Goal: Task Accomplishment & Management: Use online tool/utility

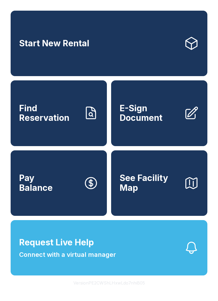
click at [159, 247] on button "Request Live Help Connect with a virtual manager" at bounding box center [109, 247] width 197 height 55
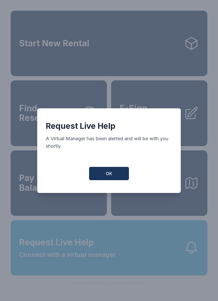
click at [114, 175] on button "OK" at bounding box center [109, 173] width 40 height 13
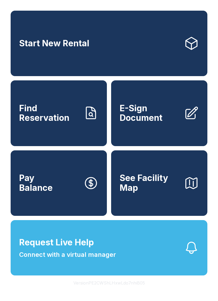
click at [74, 123] on span "Find Reservation" at bounding box center [49, 112] width 60 height 19
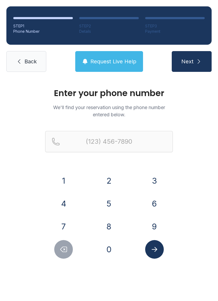
click at [154, 178] on button "3" at bounding box center [154, 180] width 19 height 19
click at [72, 177] on button "1" at bounding box center [63, 180] width 19 height 19
click at [65, 204] on button "4" at bounding box center [63, 203] width 19 height 19
click at [115, 221] on button "8" at bounding box center [109, 226] width 19 height 19
click at [60, 176] on button "1" at bounding box center [63, 180] width 19 height 19
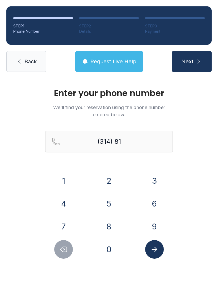
click at [166, 193] on div "1 2 3 4 5 6 7 8 9 0" at bounding box center [109, 214] width 128 height 87
click at [156, 200] on button "6" at bounding box center [154, 203] width 19 height 19
click at [154, 224] on button "9" at bounding box center [154, 226] width 19 height 19
click at [152, 180] on button "3" at bounding box center [154, 180] width 19 height 19
click at [110, 226] on button "8" at bounding box center [109, 226] width 19 height 19
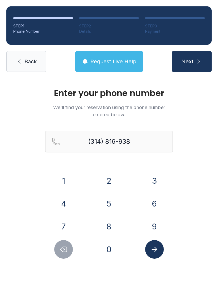
click at [61, 218] on button "7" at bounding box center [63, 226] width 19 height 19
type input "[PHONE_NUMBER]"
click at [197, 63] on icon "submit" at bounding box center [199, 61] width 6 height 6
